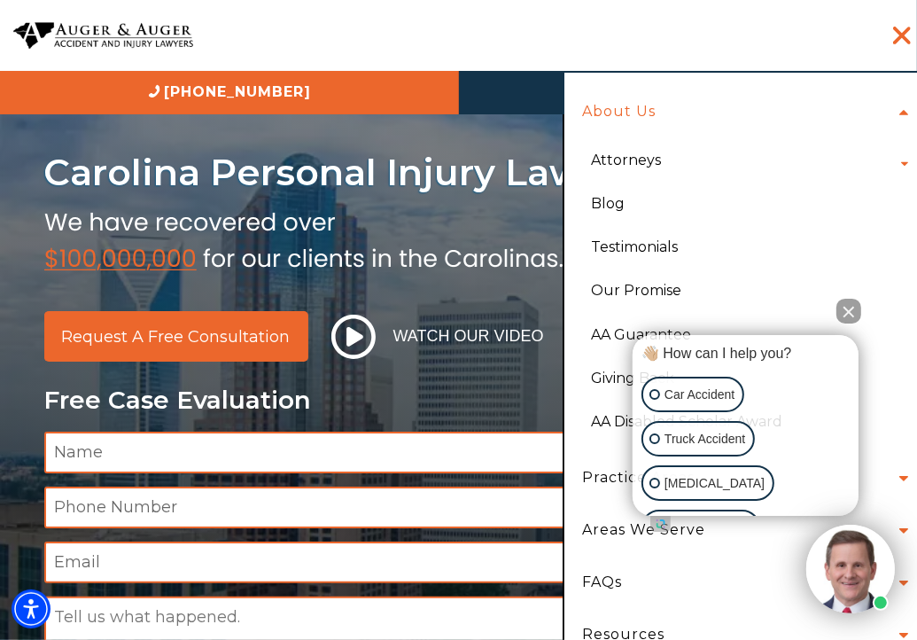
click at [888, 167] on li "Attorneys [PERSON_NAME] [PERSON_NAME] [PERSON_NAME] [PERSON_NAME] [PERSON_NAME]…" at bounding box center [745, 159] width 335 height 43
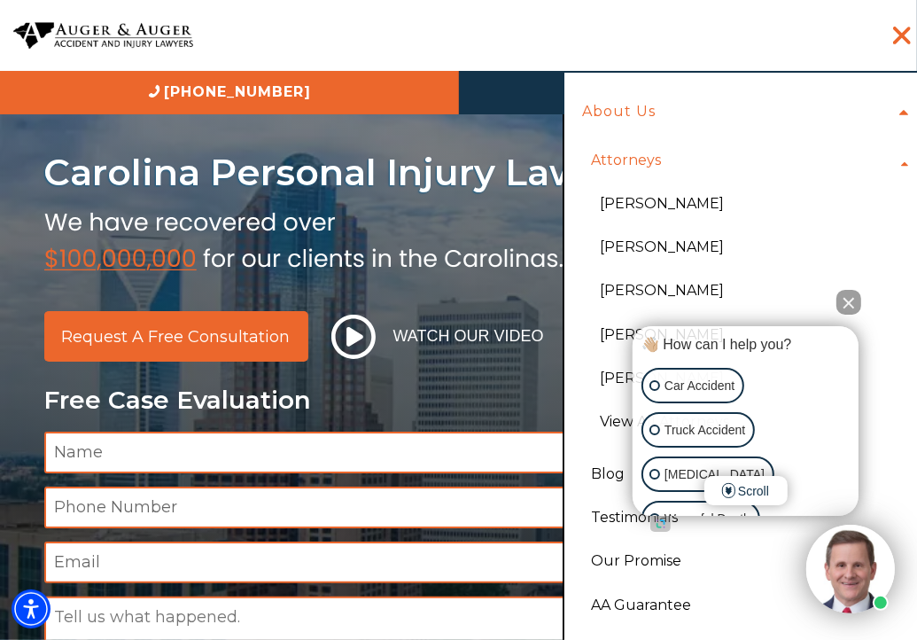
click at [847, 304] on button "Close Intaker Chat Widget" at bounding box center [849, 302] width 25 height 25
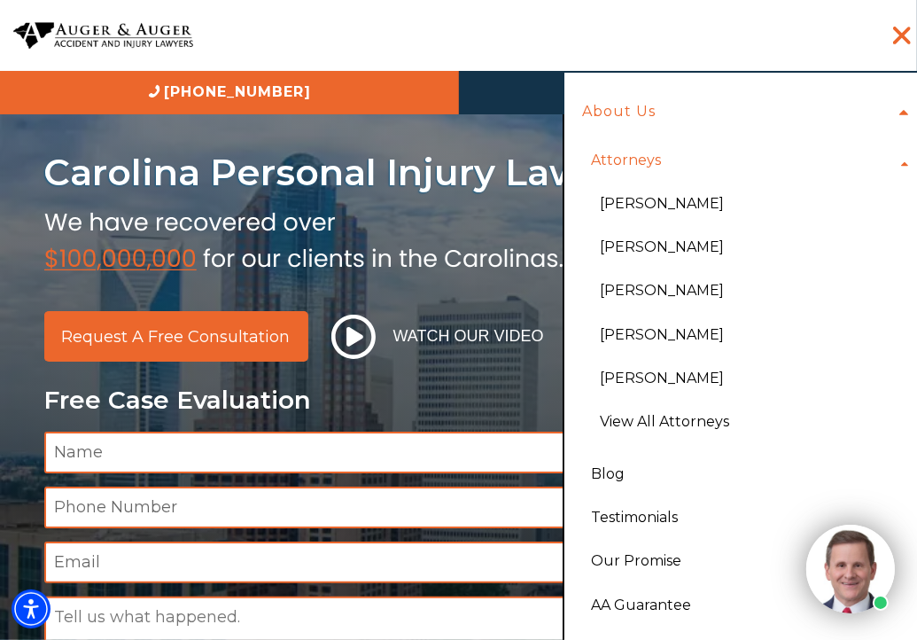
click at [893, 157] on li "Attorneys [PERSON_NAME] [PERSON_NAME] [PERSON_NAME] [PERSON_NAME] [PERSON_NAME]…" at bounding box center [745, 295] width 335 height 314
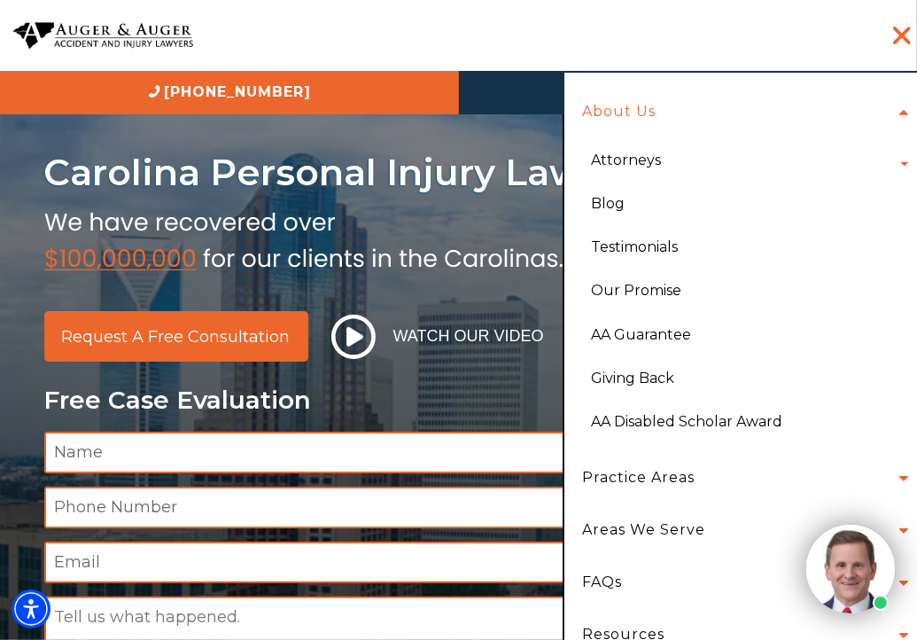
click at [890, 115] on li "About Us Attorneys [PERSON_NAME] [PERSON_NAME] [PERSON_NAME] [PERSON_NAME] [PER…" at bounding box center [741, 269] width 344 height 366
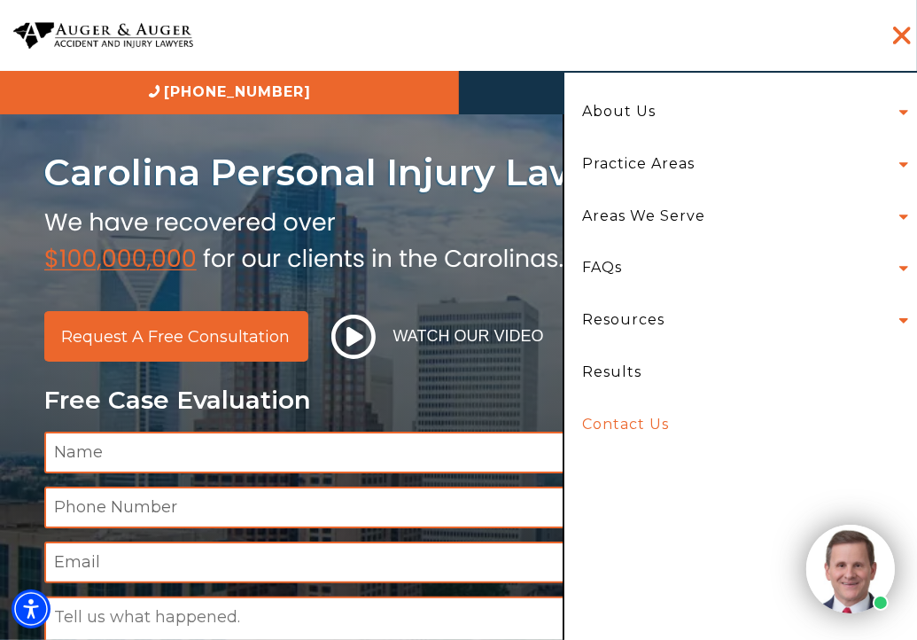
click at [606, 423] on link "Contact Us" at bounding box center [741, 425] width 344 height 52
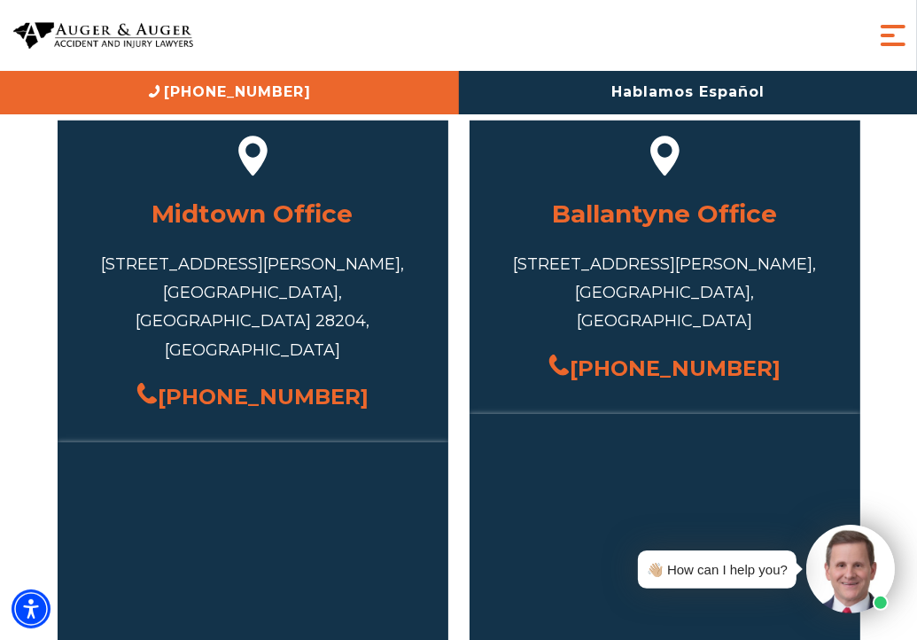
scroll to position [886, 0]
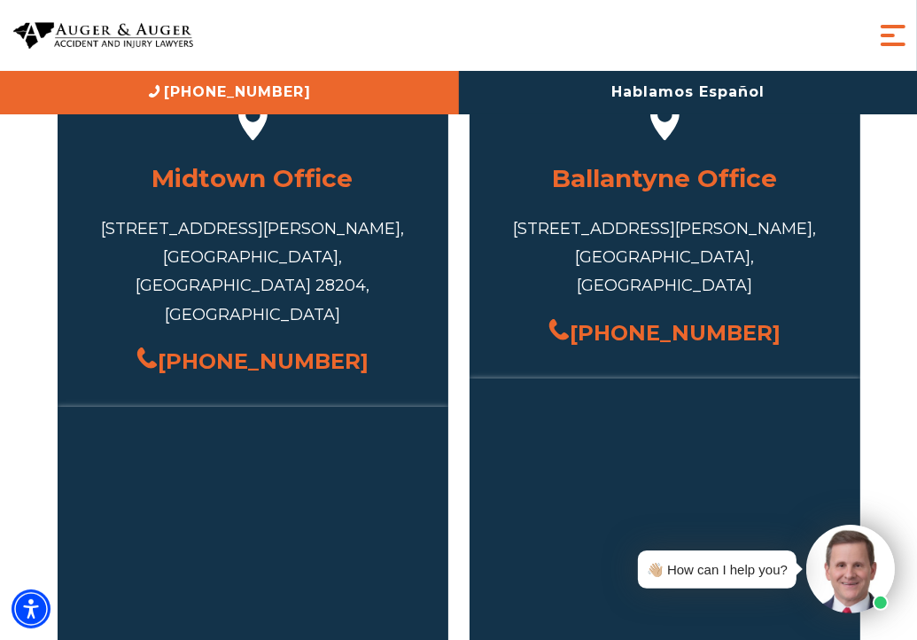
drag, startPoint x: 359, startPoint y: 314, endPoint x: 257, endPoint y: 308, distance: 102.1
click at [257, 342] on div "[PHONE_NUMBER]" at bounding box center [253, 361] width 338 height 38
copy link "751-1475"
